Goal: Information Seeking & Learning: Learn about a topic

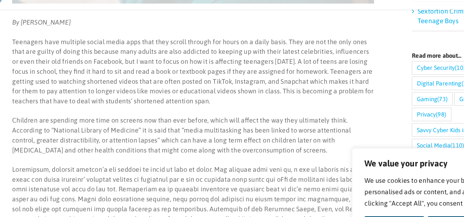
scroll to position [253, 0]
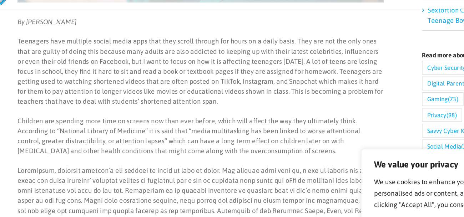
click at [114, 55] on p "Teenagers have multiple social media apps that they scroll through for hours on…" at bounding box center [173, 70] width 274 height 52
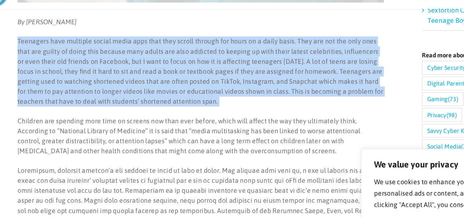
click at [114, 55] on p "Teenagers have multiple social media apps that they scroll through for hours on…" at bounding box center [173, 70] width 274 height 52
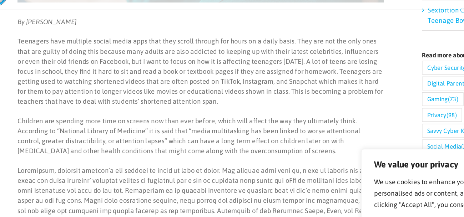
click at [114, 55] on p "Teenagers have multiple social media apps that they scroll through for hours on…" at bounding box center [173, 70] width 274 height 52
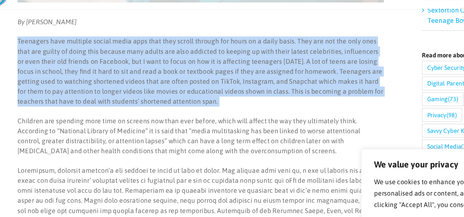
click at [210, 51] on p "Teenagers have multiple social media apps that they scroll through for hours on…" at bounding box center [173, 70] width 274 height 52
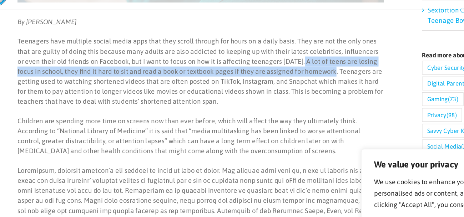
drag, startPoint x: 228, startPoint y: 61, endPoint x: 254, endPoint y: 67, distance: 26.9
click at [254, 67] on p "Teenagers have multiple social media apps that they scroll through for hours on…" at bounding box center [173, 70] width 274 height 52
click at [261, 69] on p "Teenagers have multiple social media apps that they scroll through for hours on…" at bounding box center [173, 70] width 274 height 52
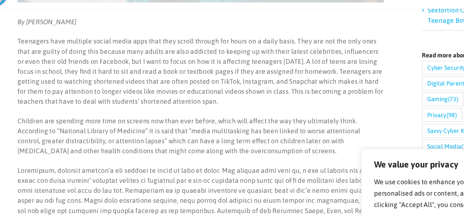
click at [261, 69] on p "Teenagers have multiple social media apps that they scroll through for hours on…" at bounding box center [173, 70] width 274 height 52
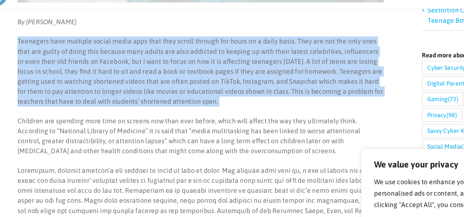
click at [263, 70] on p "Teenagers have multiple social media apps that they scroll through for hours on…" at bounding box center [173, 70] width 274 height 52
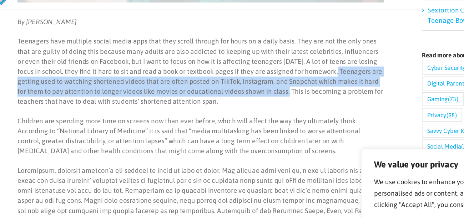
drag, startPoint x: 256, startPoint y: 70, endPoint x: 211, endPoint y: 82, distance: 46.0
click at [211, 82] on p "Teenagers have multiple social media apps that they scroll through for hours on…" at bounding box center [173, 70] width 274 height 52
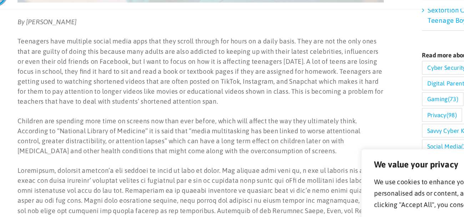
click at [213, 90] on p "Teenagers have multiple social media apps that they scroll through for hours on…" at bounding box center [173, 70] width 274 height 52
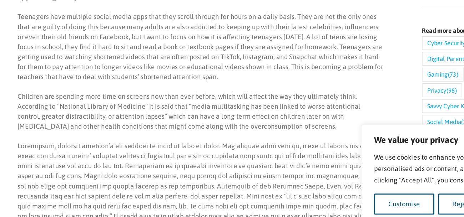
click at [159, 104] on p "Children are spending more time on screens now than ever before, which will aff…" at bounding box center [173, 119] width 274 height 30
click at [150, 105] on p "Children are spending more time on screens now than ever before, which will aff…" at bounding box center [173, 119] width 274 height 30
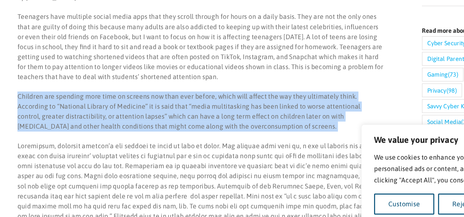
click at [150, 105] on p "Children are spending more time on screens now than ever before, which will aff…" at bounding box center [173, 119] width 274 height 30
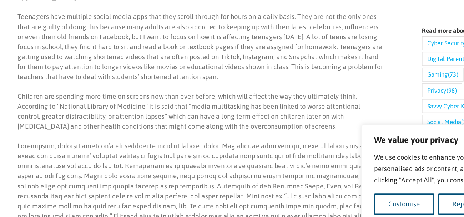
click at [150, 105] on p "Children are spending more time on screens now than ever before, which will aff…" at bounding box center [173, 119] width 274 height 30
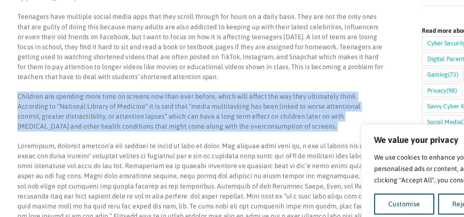
click at [150, 105] on p "Children are spending more time on screens now than ever before, which will aff…" at bounding box center [173, 119] width 274 height 30
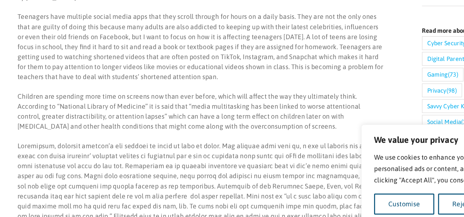
click at [150, 105] on p "Children are spending more time on screens now than ever before, which will aff…" at bounding box center [173, 119] width 274 height 30
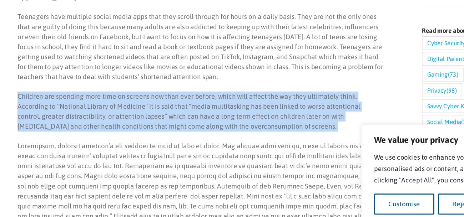
click at [150, 105] on p "Children are spending more time on screens now than ever before, which will aff…" at bounding box center [173, 119] width 274 height 30
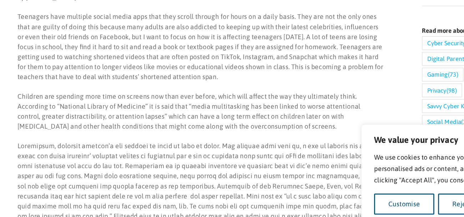
click at [150, 105] on p "Children are spending more time on screens now than ever before, which will aff…" at bounding box center [173, 119] width 274 height 30
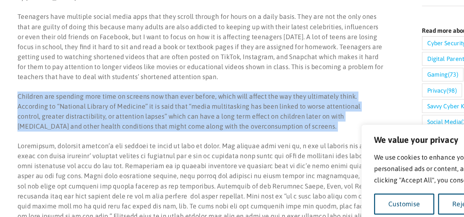
click at [150, 105] on p "Children are spending more time on screens now than ever before, which will aff…" at bounding box center [173, 119] width 274 height 30
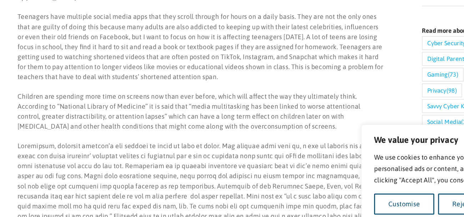
click at [150, 105] on p "Children are spending more time on screens now than ever before, which will aff…" at bounding box center [173, 119] width 274 height 30
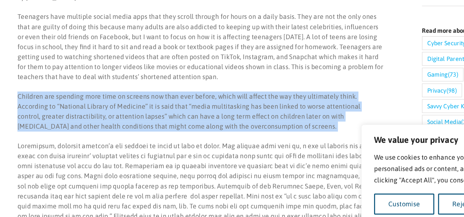
click at [150, 105] on p "Children are spending more time on screens now than ever before, which will aff…" at bounding box center [173, 119] width 274 height 30
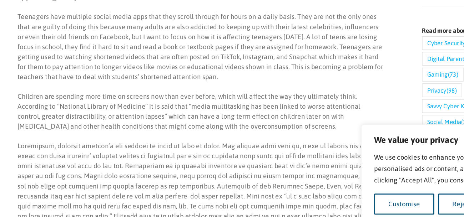
click at [150, 105] on p "Children are spending more time on screens now than ever before, which will aff…" at bounding box center [173, 119] width 274 height 30
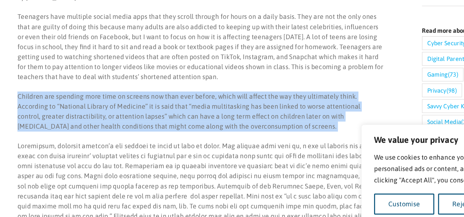
click at [283, 105] on p "Children are spending more time on screens now than ever before, which will aff…" at bounding box center [173, 119] width 274 height 30
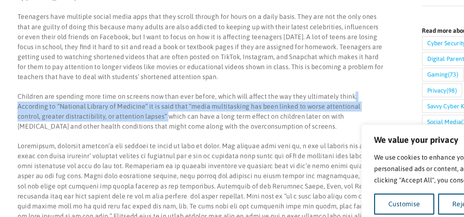
drag, startPoint x: 283, startPoint y: 105, endPoint x: 110, endPoint y: 122, distance: 174.3
click at [110, 122] on p "Children are spending more time on screens now than ever before, which will aff…" at bounding box center [173, 119] width 274 height 30
click at [110, 124] on p "Children are spending more time on screens now than ever before, which will aff…" at bounding box center [173, 119] width 274 height 30
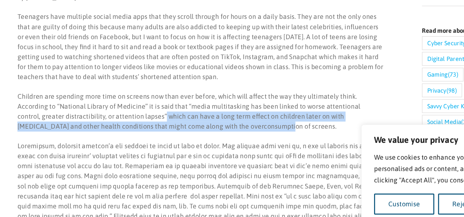
drag, startPoint x: 110, startPoint y: 124, endPoint x: 185, endPoint y: 133, distance: 75.6
